Goal: Complete application form: Complete application form

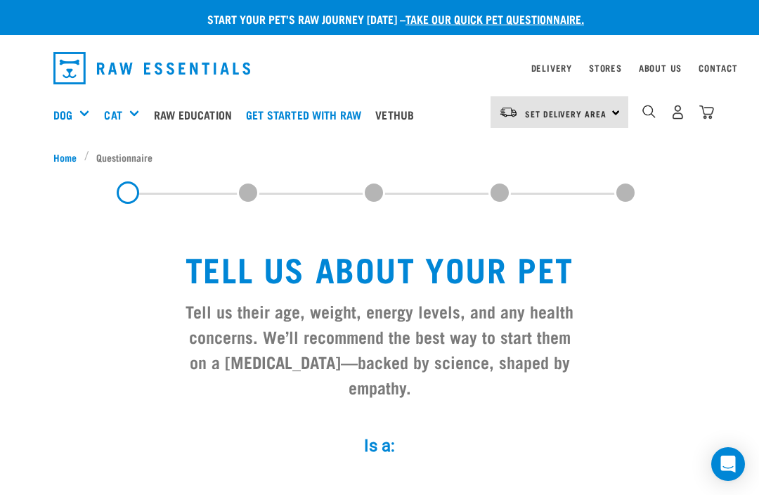
click at [339, 102] on link "Get started with Raw" at bounding box center [306, 114] width 129 height 56
click at [200, 124] on link "Raw Education" at bounding box center [196, 114] width 92 height 56
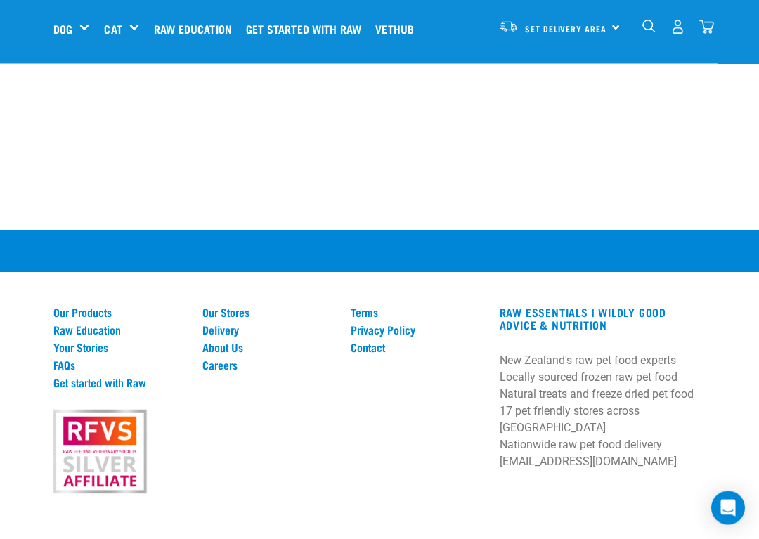
scroll to position [1168, 0]
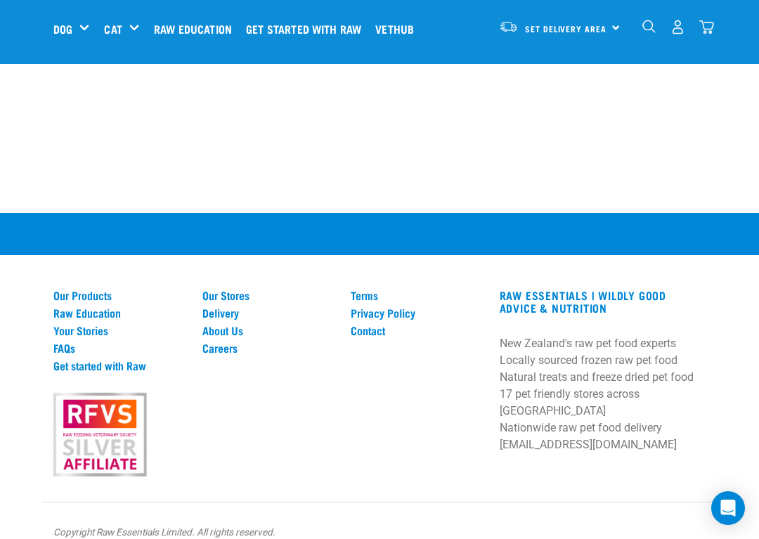
click at [140, 359] on link "Get started with Raw" at bounding box center [119, 365] width 132 height 13
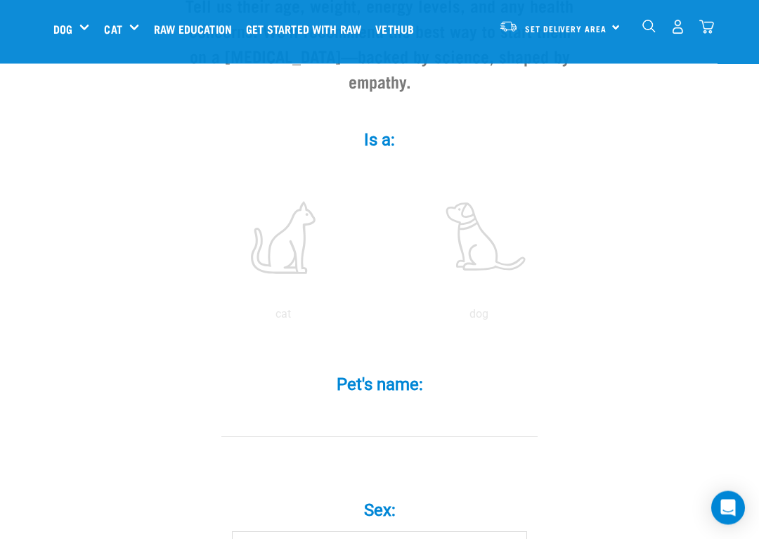
scroll to position [199, 0]
click at [493, 249] on label at bounding box center [479, 236] width 190 height 119
click at [381, 317] on input "radio" at bounding box center [381, 317] width 0 height 0
radio input "true"
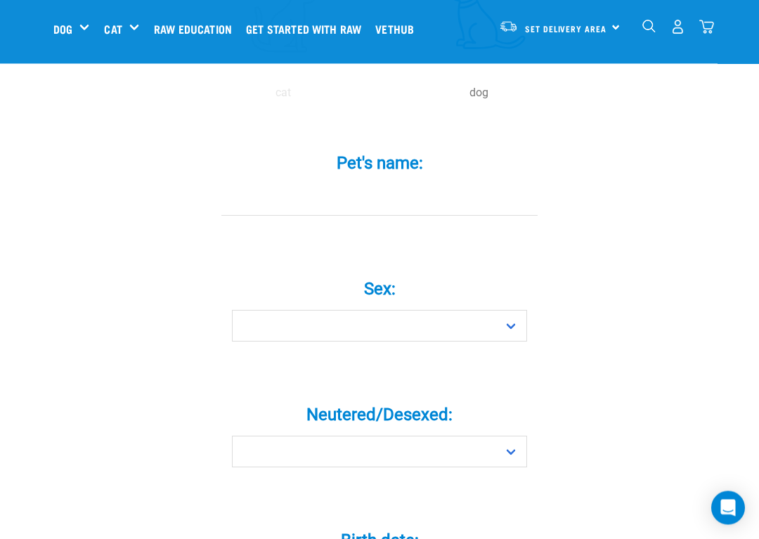
scroll to position [436, 0]
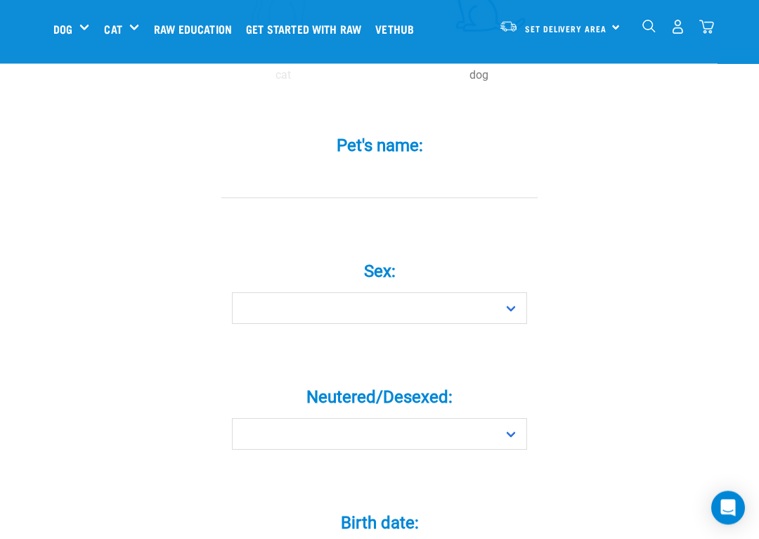
click at [341, 193] on input "Pet's name: *" at bounding box center [379, 183] width 316 height 32
type input "Lucy"
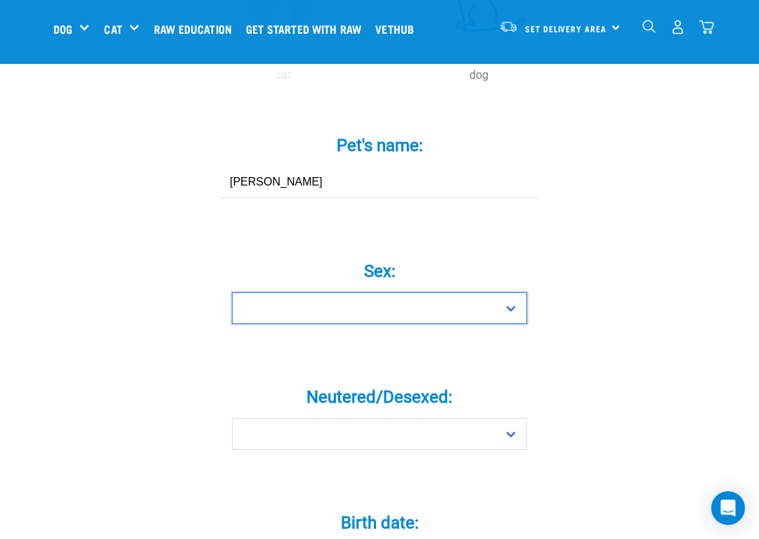
click at [372, 320] on select "Boy Girl" at bounding box center [379, 308] width 295 height 32
select select "girl"
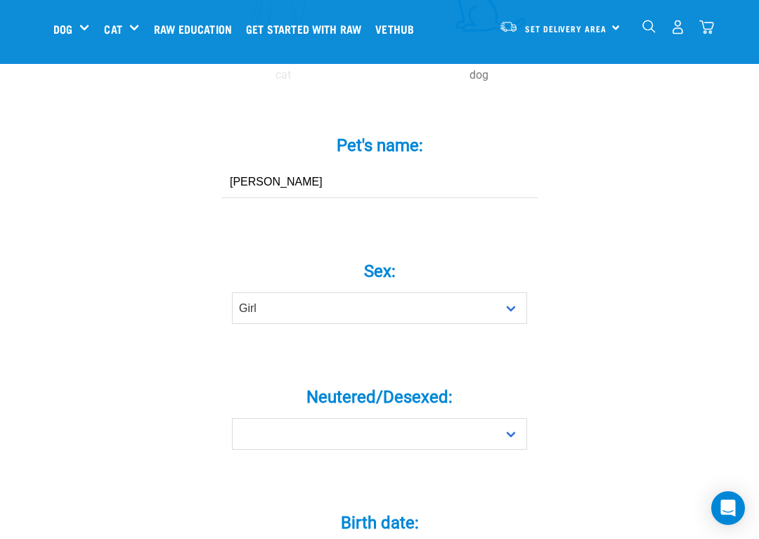
click at [456, 407] on label "Neutered/Desexed: *" at bounding box center [380, 396] width 422 height 25
click at [456, 418] on select "Yes No" at bounding box center [379, 434] width 295 height 32
select select "yes"
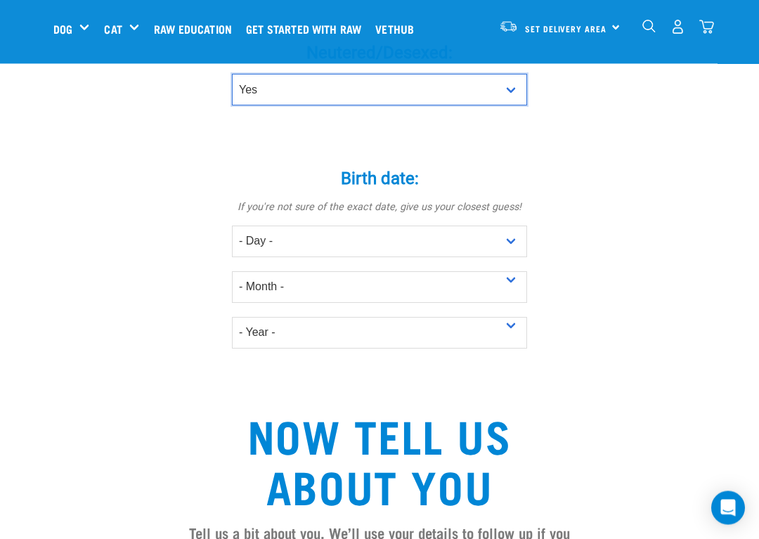
scroll to position [783, 0]
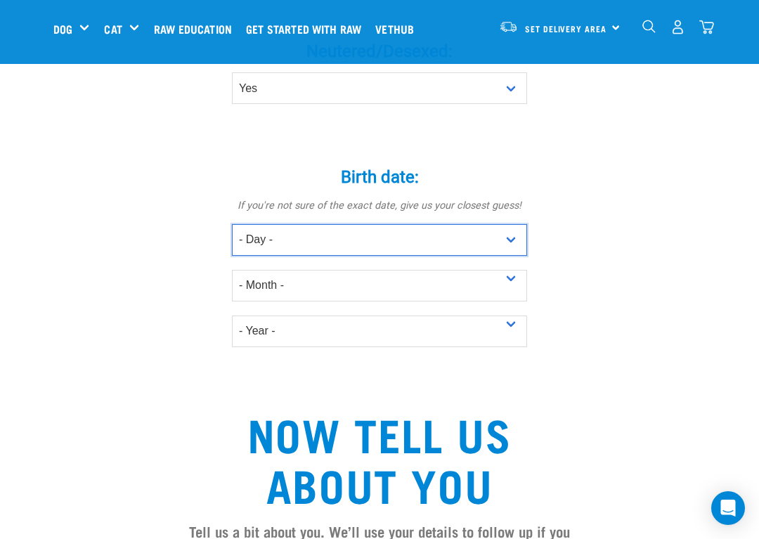
click at [302, 256] on select "- Day - 1 2 3 4 5 6 7 8 9 10 11 12 13 14 15 16 17 18 19 20 21 22 23 24 25 26 27" at bounding box center [379, 240] width 295 height 32
select select "23"
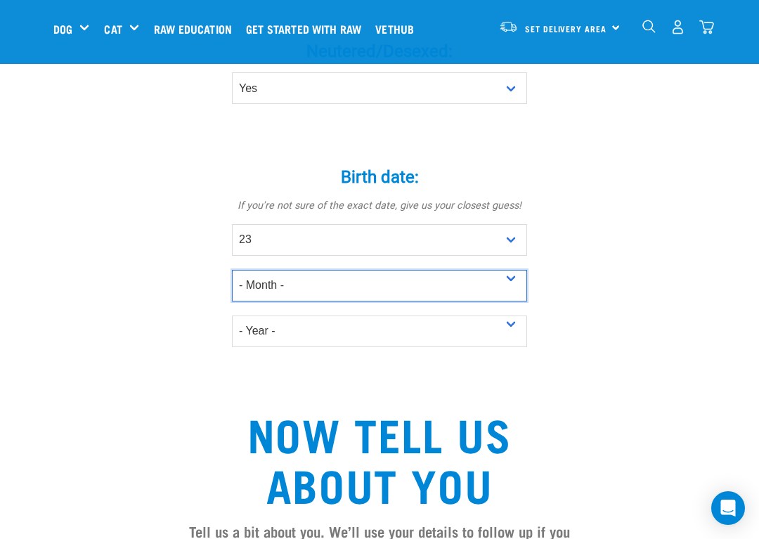
click at [322, 300] on select "- Month - January February March April May June July August September October N…" at bounding box center [379, 286] width 295 height 32
select select "July"
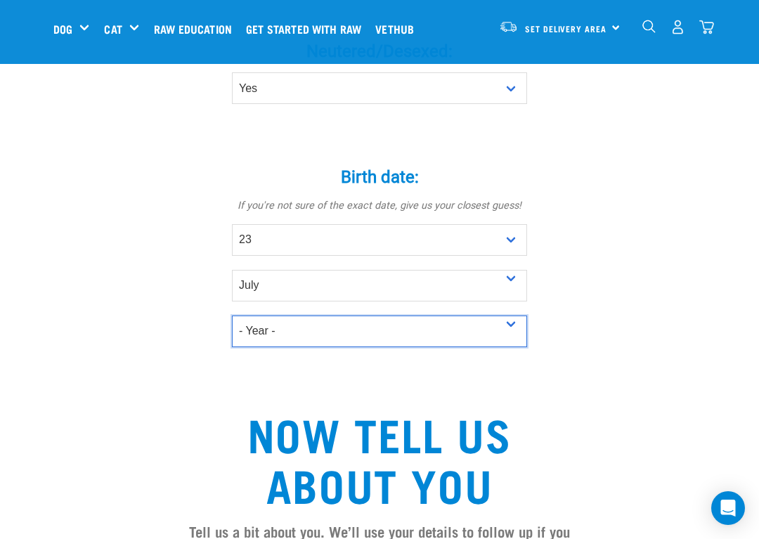
click at [315, 347] on select "- Year - 2025 2024 2023 2022 2021 2020 2019 2018 2017 2016 2015 2014 2013 2012" at bounding box center [379, 331] width 295 height 32
select select "2021"
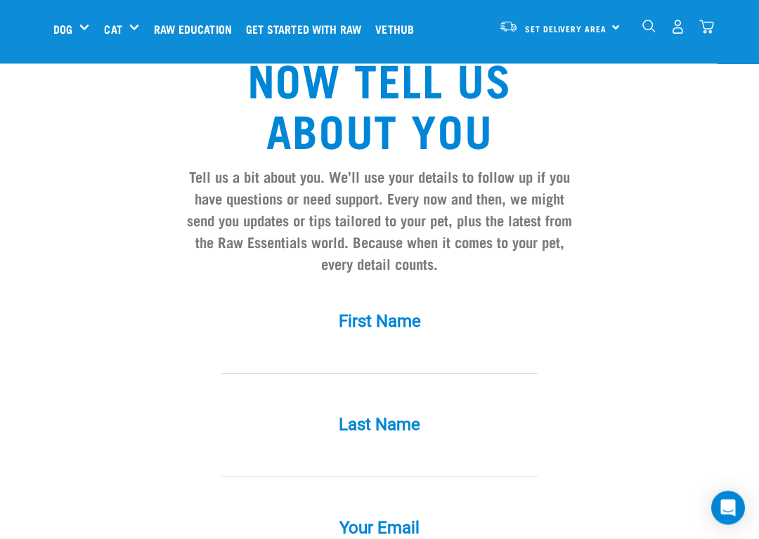
scroll to position [1137, 0]
click at [382, 370] on input "First Name *" at bounding box center [379, 358] width 316 height 32
type input "delores71@icloud.com"
type input "Herron"
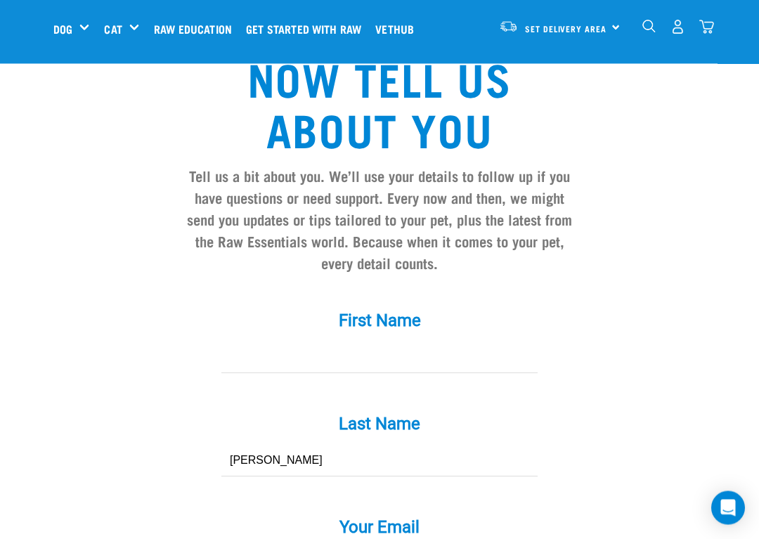
type input "Delores"
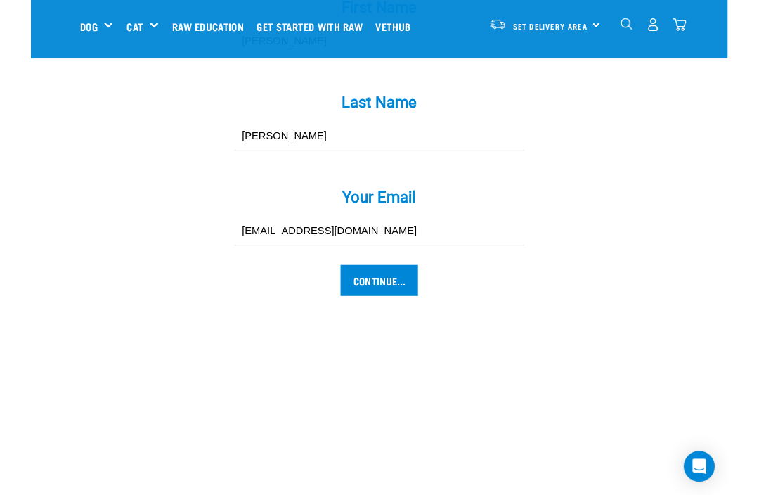
scroll to position [1451, 0]
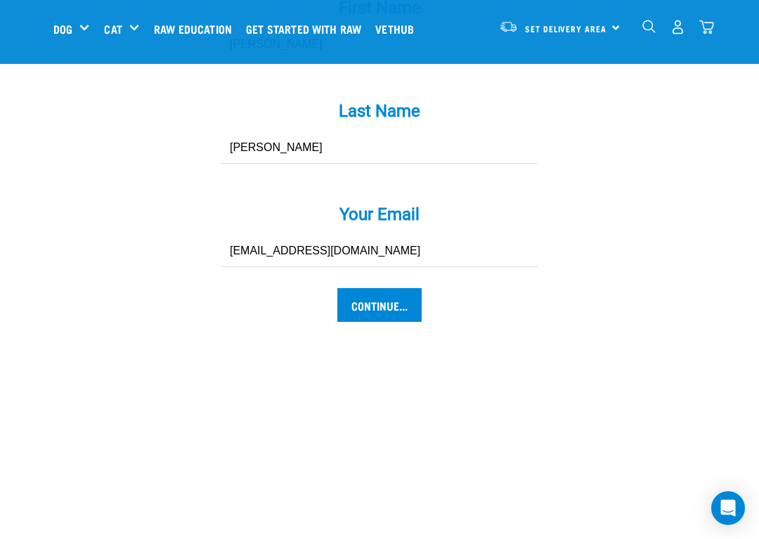
click at [413, 316] on input "Continue..." at bounding box center [379, 305] width 84 height 34
click at [380, 316] on input "Continue..." at bounding box center [379, 305] width 84 height 34
click at [384, 320] on input "Continue..." at bounding box center [379, 305] width 84 height 34
click at [390, 322] on input "Continue..." at bounding box center [379, 305] width 84 height 34
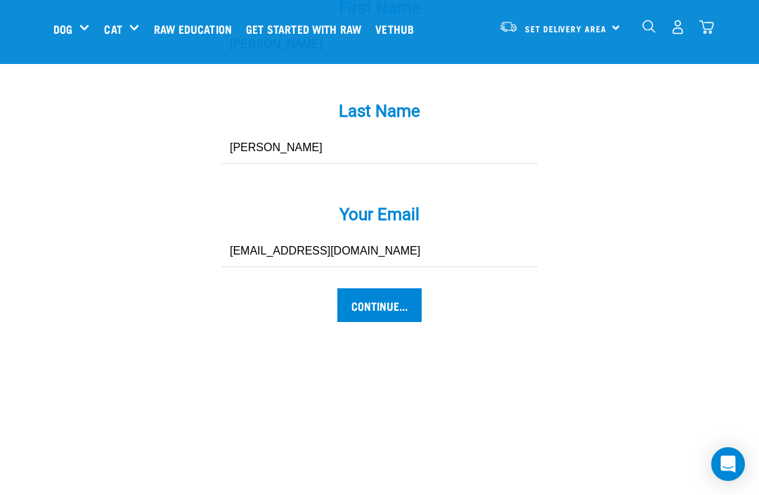
click at [398, 320] on input "Continue..." at bounding box center [379, 305] width 84 height 34
click at [405, 319] on input "Continue..." at bounding box center [379, 305] width 84 height 34
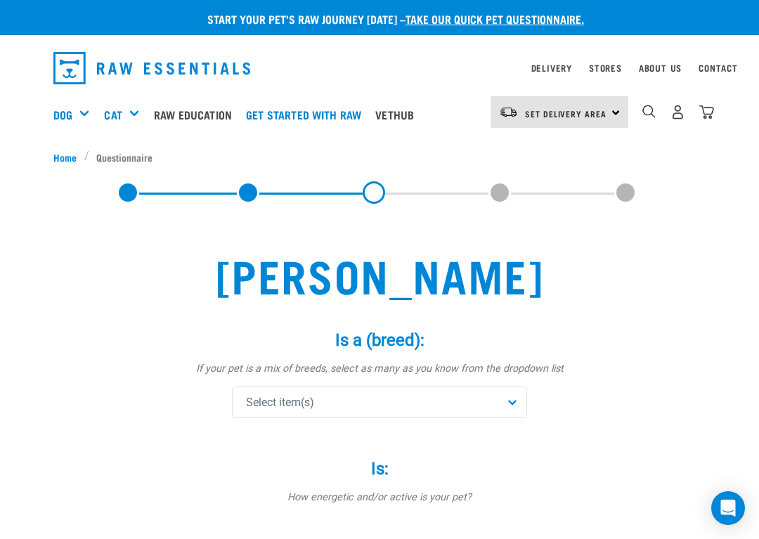
click at [372, 394] on div "Select item(s)" at bounding box center [379, 402] width 295 height 32
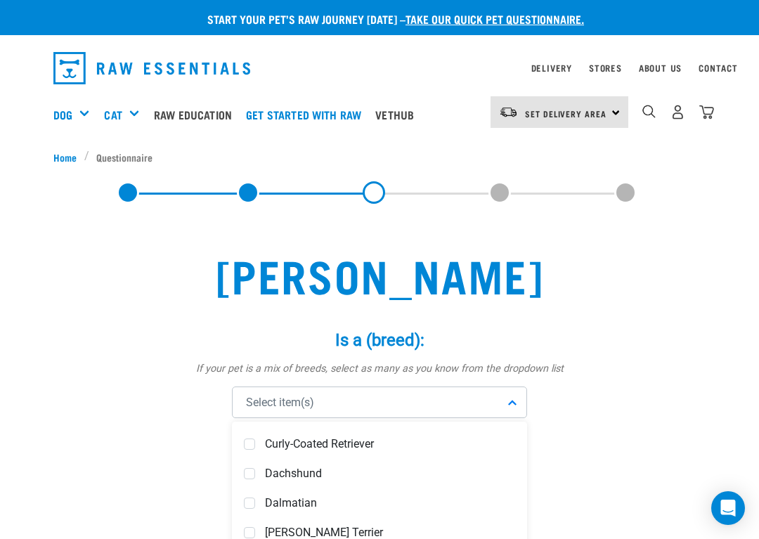
scroll to position [1978, 0]
click at [296, 469] on span "Dachshund" at bounding box center [390, 470] width 250 height 14
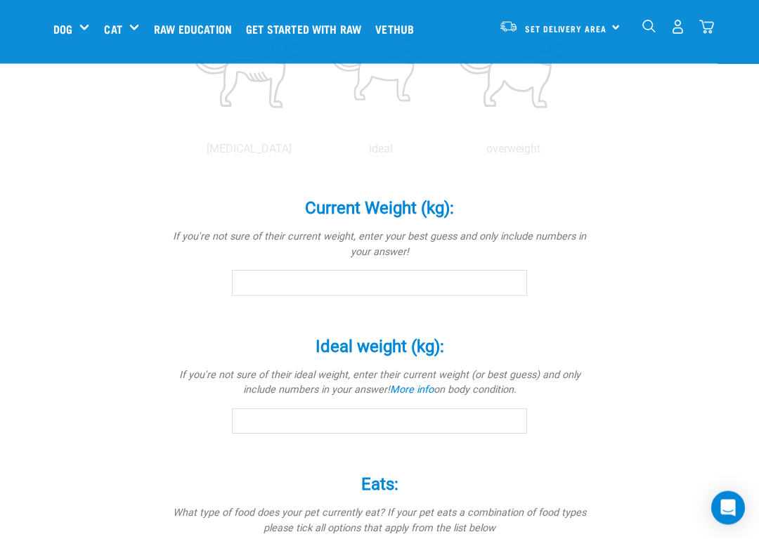
scroll to position [646, 0]
click at [450, 131] on label at bounding box center [513, 71] width 126 height 119
click at [447, 152] on input "radio" at bounding box center [447, 152] width 0 height 0
radio input "true"
click at [480, 157] on div "underweight ideal overweight" at bounding box center [380, 76] width 422 height 162
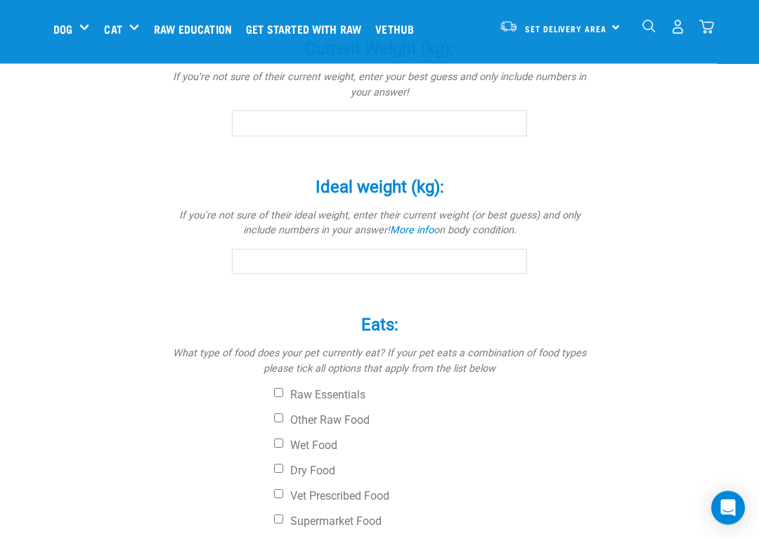
scroll to position [819, 0]
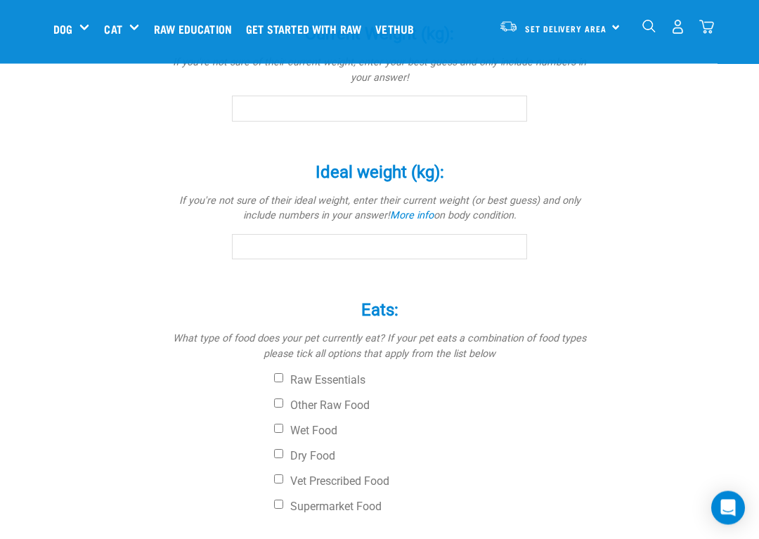
click at [491, 47] on label "Current Weight (kg): *" at bounding box center [380, 34] width 422 height 25
click at [491, 122] on input "Current Weight (kg): *" at bounding box center [379, 108] width 295 height 25
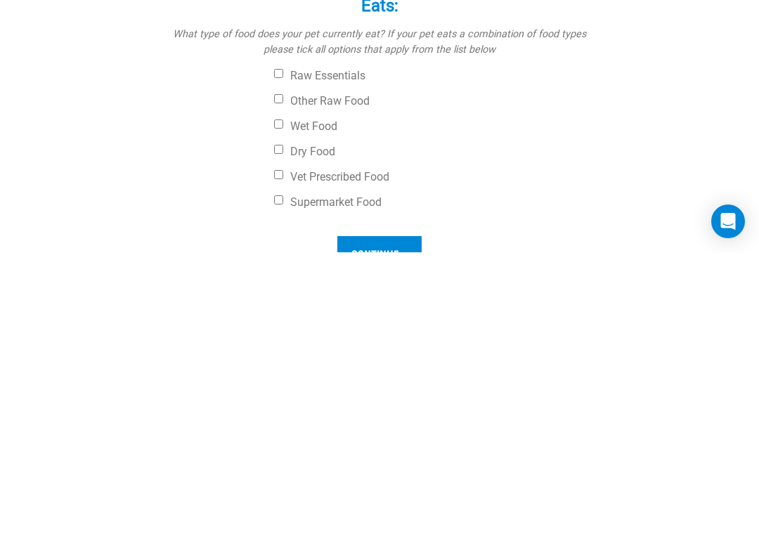
type input "7"
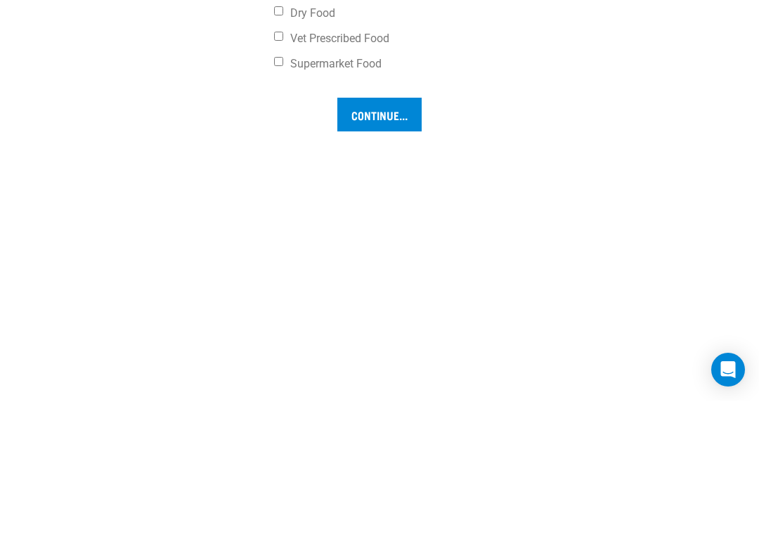
type input "5"
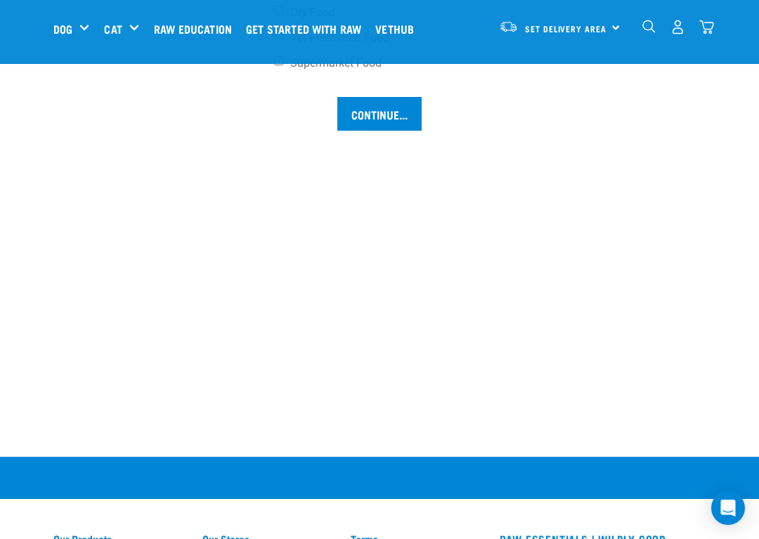
checkbox input "true"
click at [283, 15] on input "Dry Food" at bounding box center [278, 10] width 9 height 9
checkbox input "true"
click at [283, 40] on input "Vet Prescribed Food" at bounding box center [278, 35] width 9 height 9
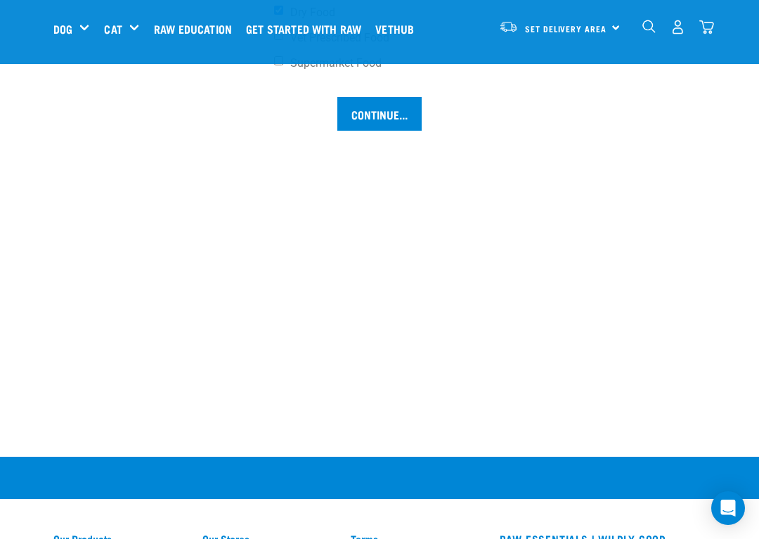
checkbox input "true"
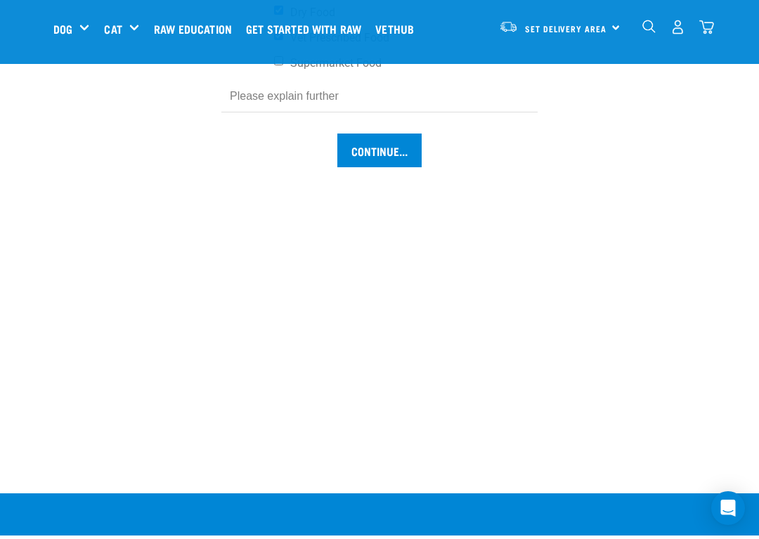
click at [379, 167] on input "Continue..." at bounding box center [379, 150] width 84 height 34
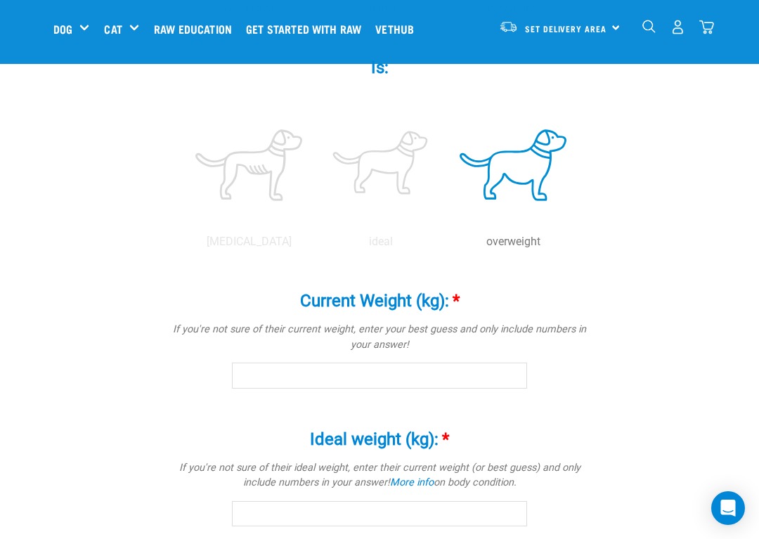
scroll to position [539, 0]
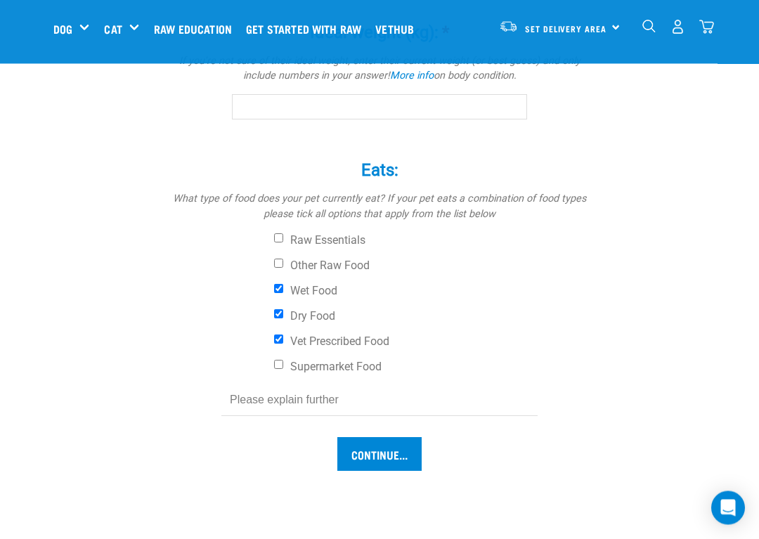
scroll to position [987, 0]
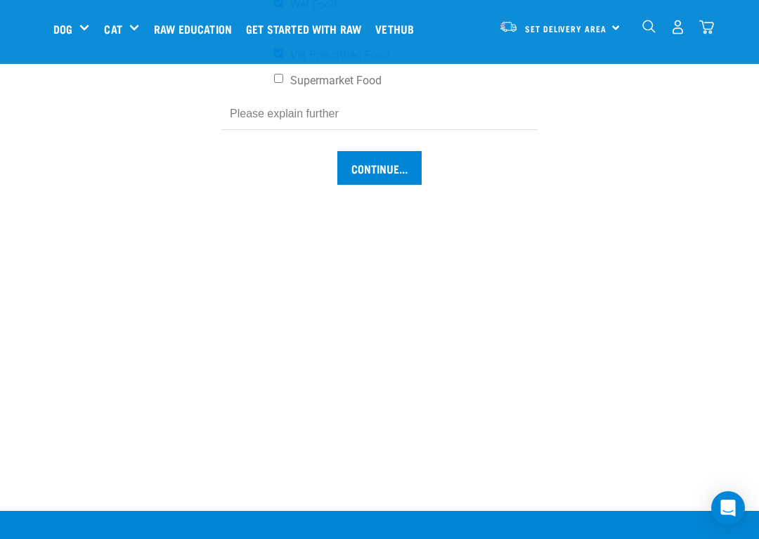
click at [386, 185] on input "Continue..." at bounding box center [379, 168] width 84 height 34
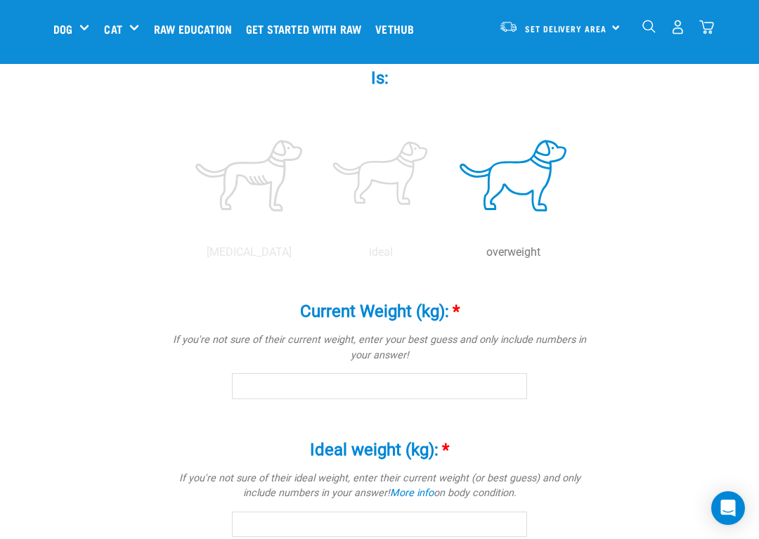
scroll to position [539, 0]
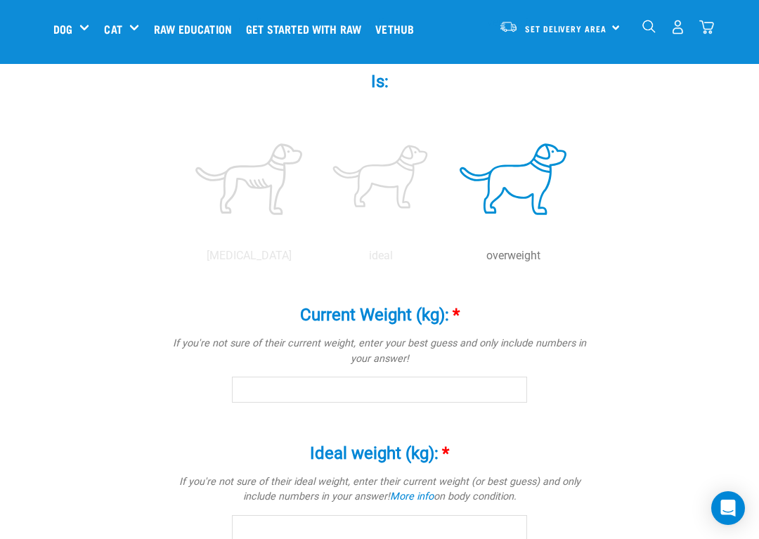
click at [450, 239] on label at bounding box center [513, 178] width 126 height 119
click at [447, 259] on input "radio" at bounding box center [447, 259] width 0 height 0
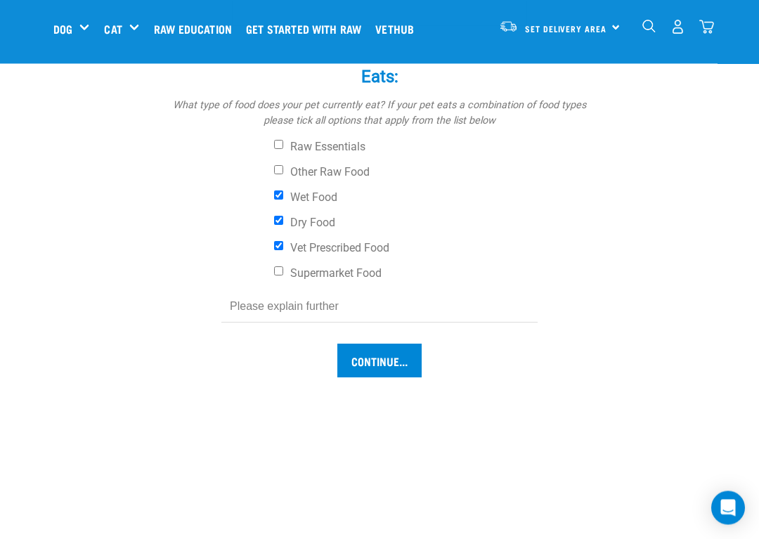
scroll to position [1054, 0]
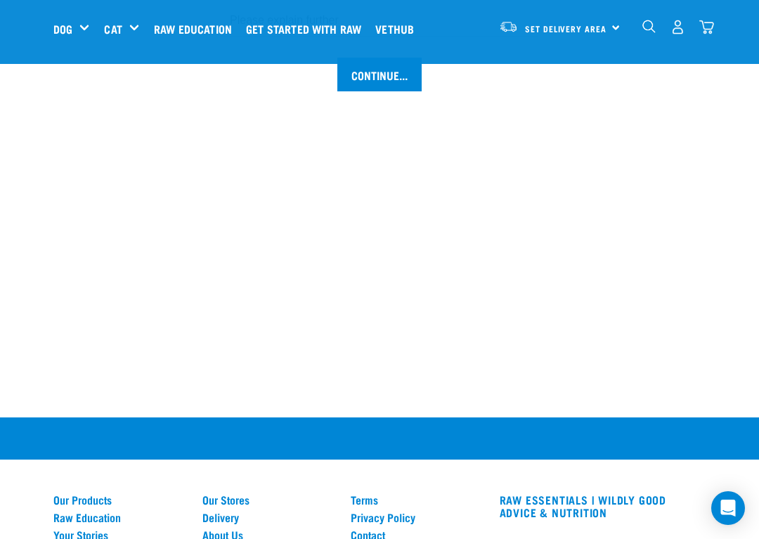
click at [405, 91] on input "Continue..." at bounding box center [379, 75] width 84 height 34
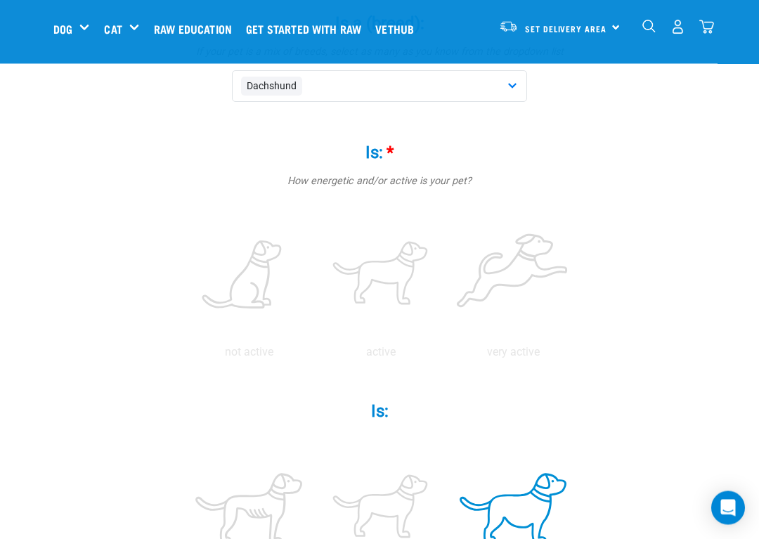
scroll to position [209, 0]
click at [444, 271] on label at bounding box center [381, 275] width 126 height 119
click at [315, 356] on input "radio" at bounding box center [315, 356] width 0 height 0
radio input "true"
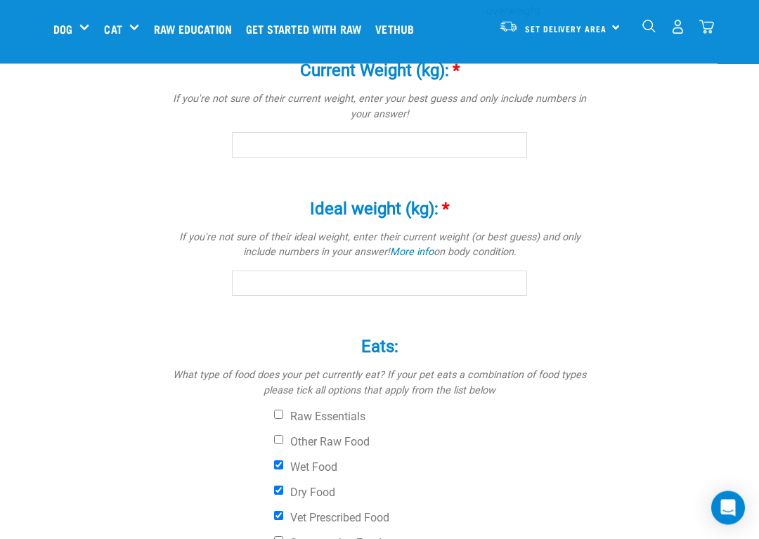
scroll to position [792, 0]
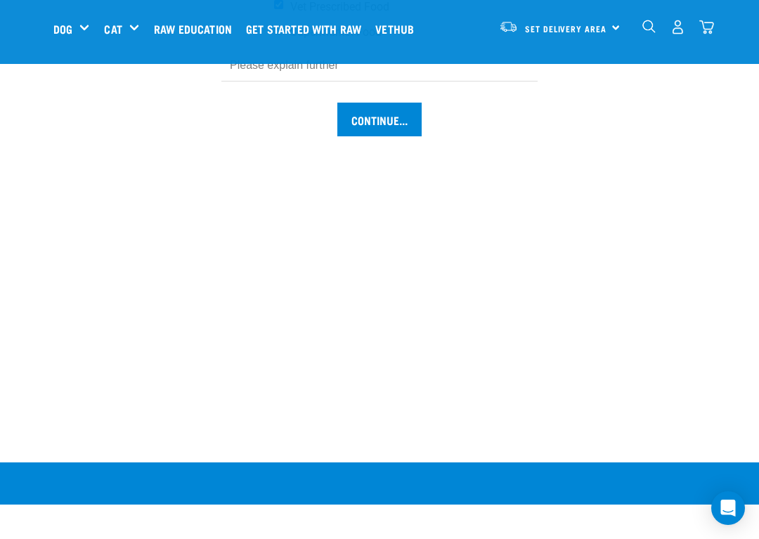
scroll to position [1327, 0]
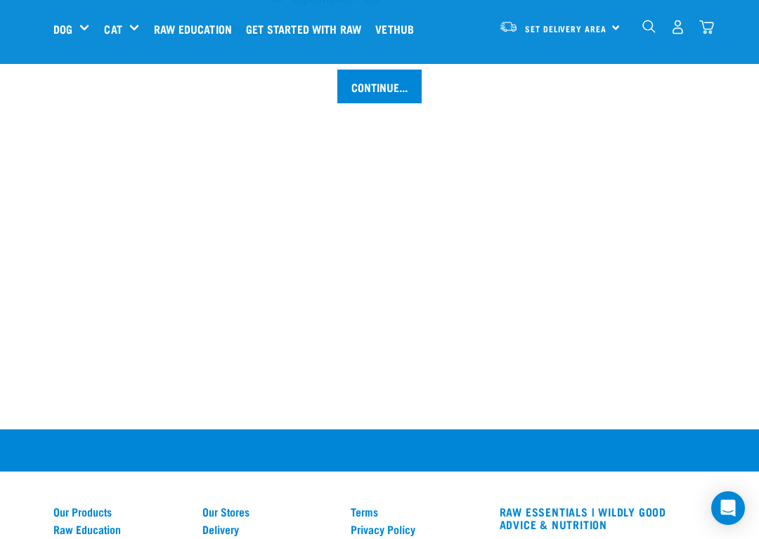
click at [388, 103] on input "Continue..." at bounding box center [379, 87] width 84 height 34
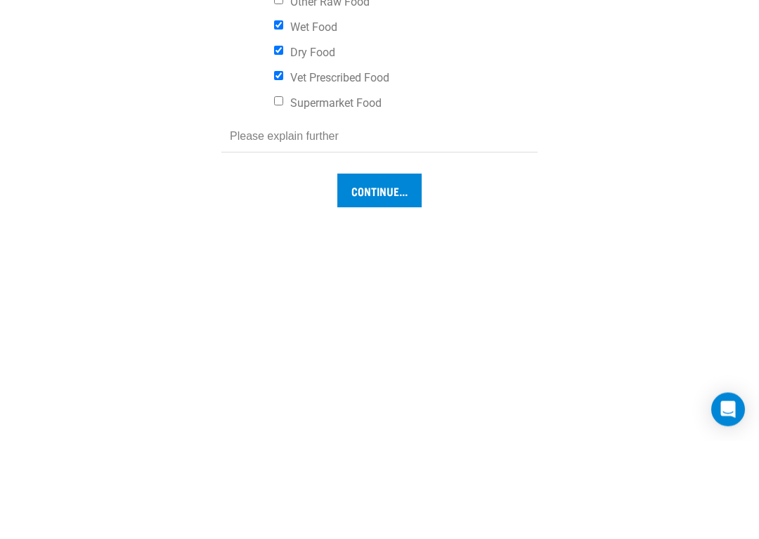
click at [386, 18] on label "Eats: *" at bounding box center [380, 5] width 422 height 25
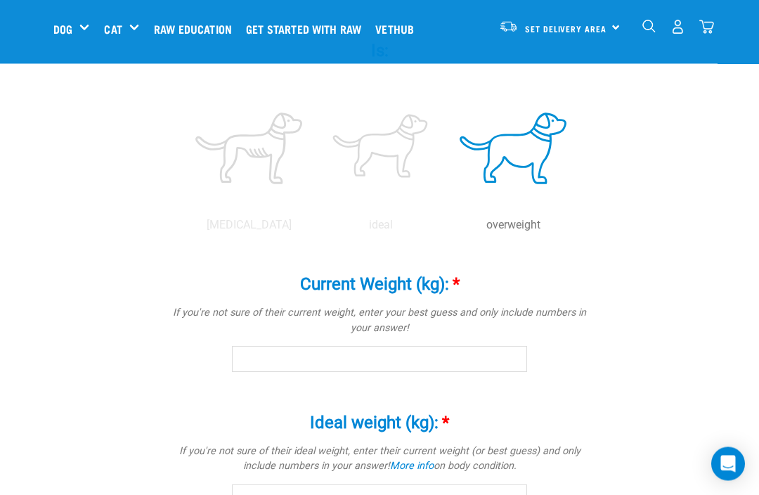
scroll to position [561, 0]
